Goal: Check status: Check status

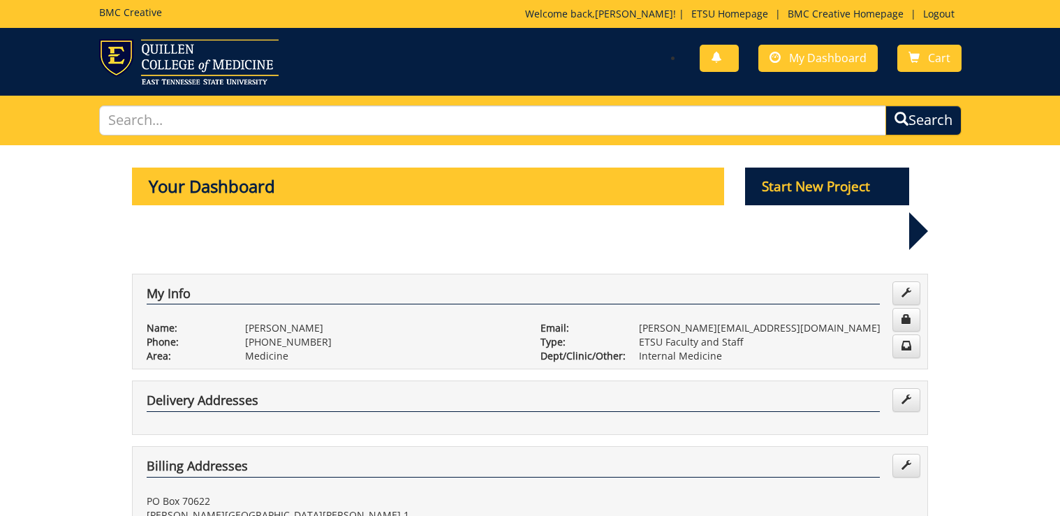
scroll to position [279, 0]
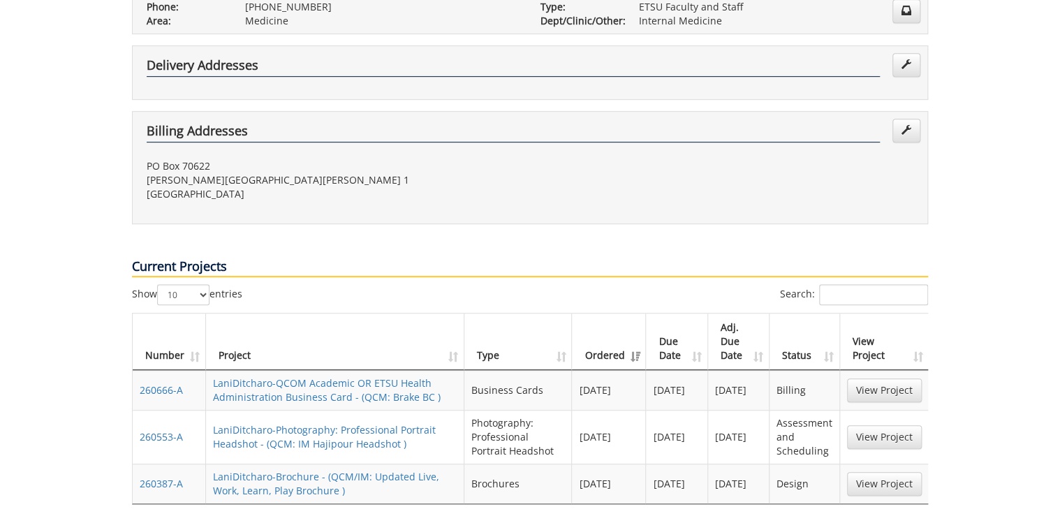
scroll to position [447, 0]
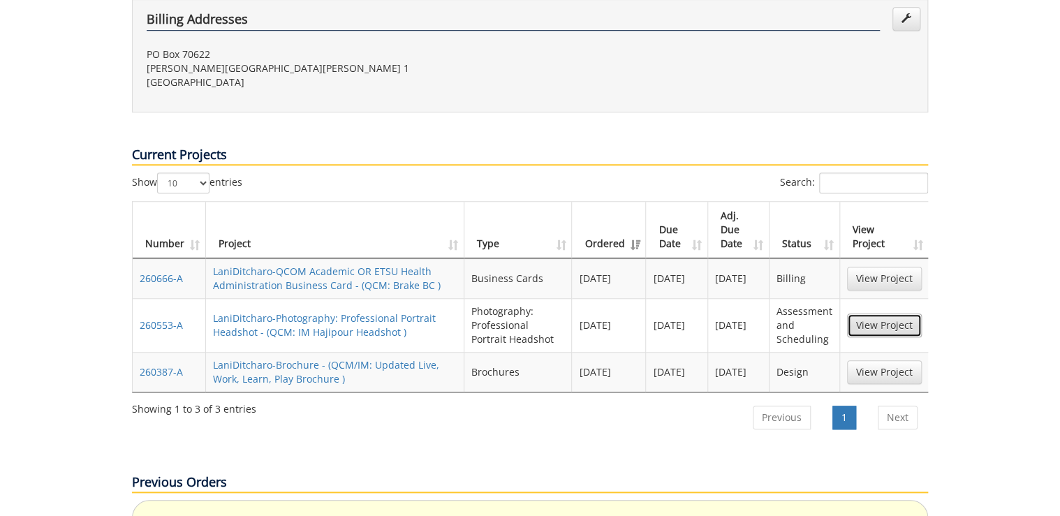
click at [904, 325] on link "View Project" at bounding box center [884, 326] width 75 height 24
click at [876, 371] on link "View Project" at bounding box center [884, 372] width 75 height 24
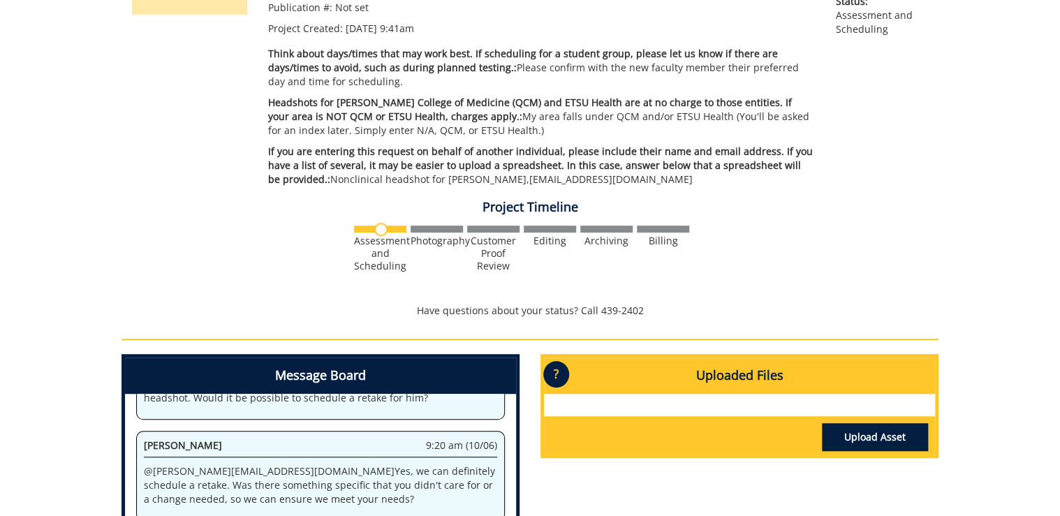
scroll to position [391, 0]
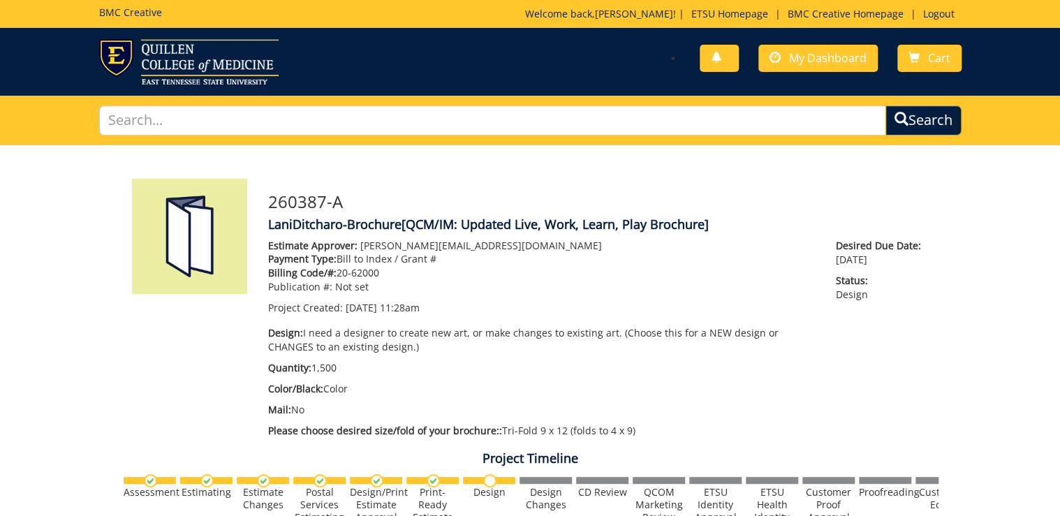
scroll to position [391, 0]
